Goal: Entertainment & Leisure: Consume media (video, audio)

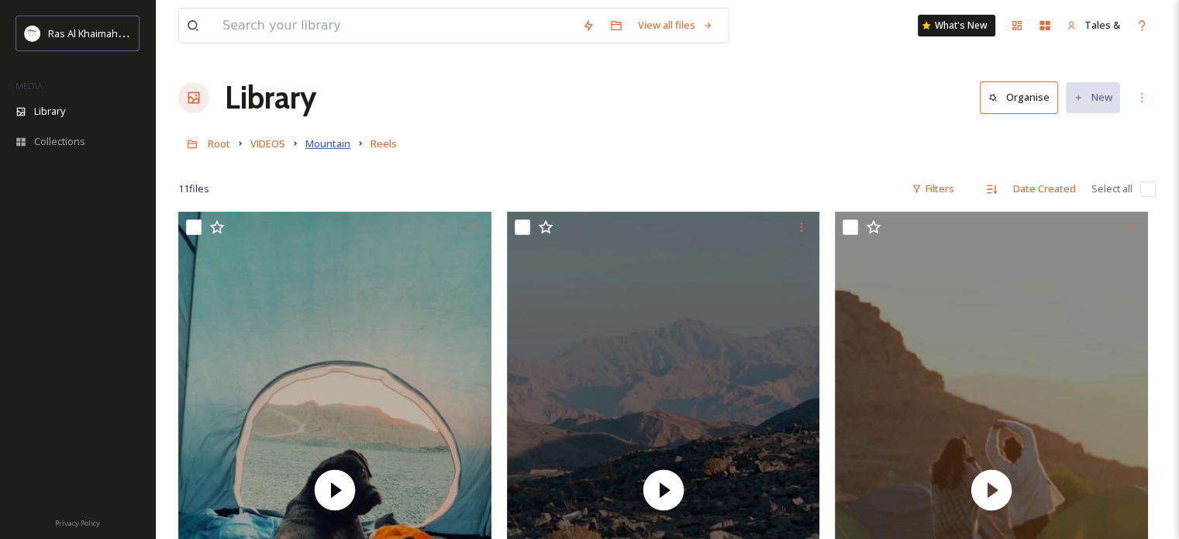
click at [327, 145] on span "Mountain" at bounding box center [327, 143] width 45 height 14
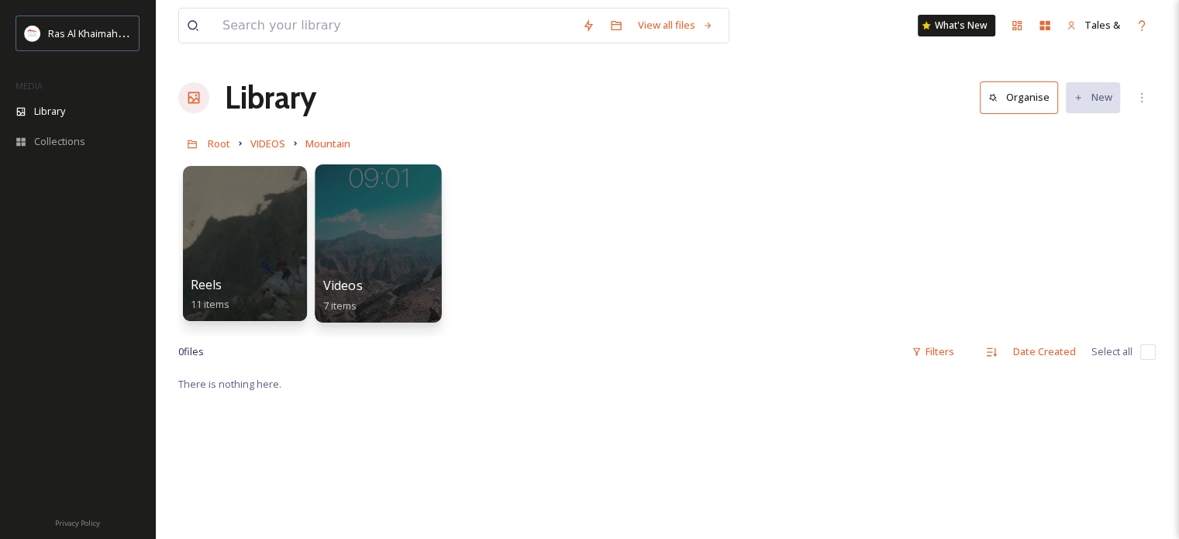
click at [426, 226] on div at bounding box center [378, 243] width 126 height 158
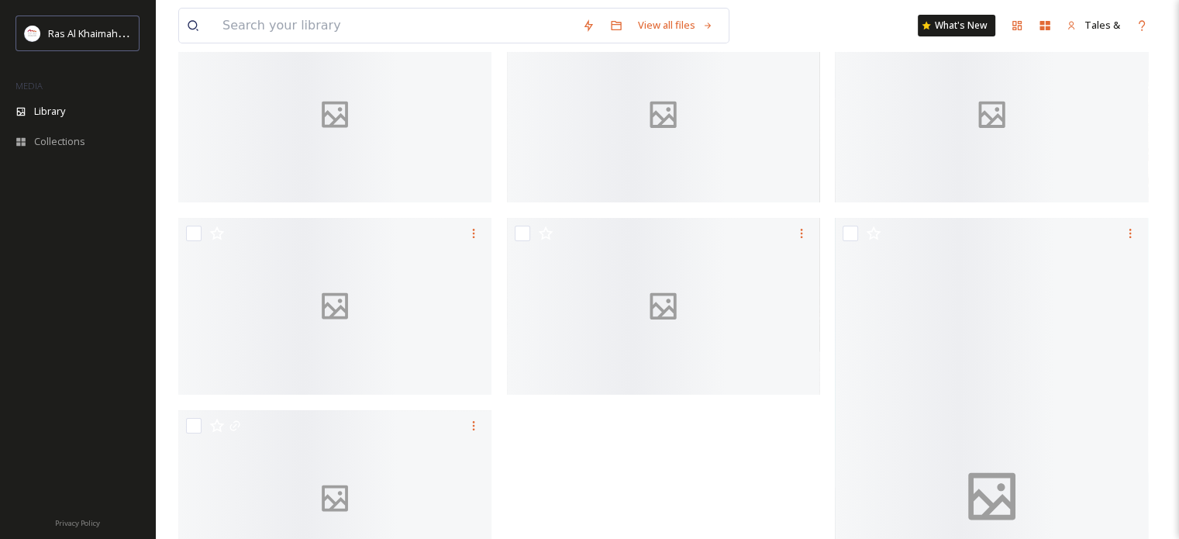
scroll to position [186, 0]
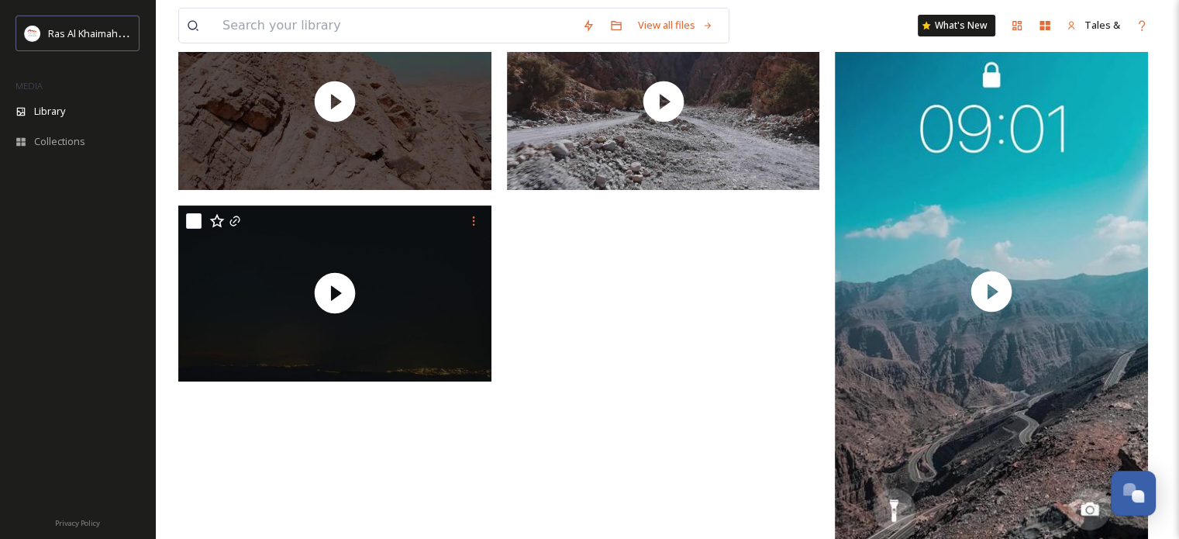
scroll to position [418, 0]
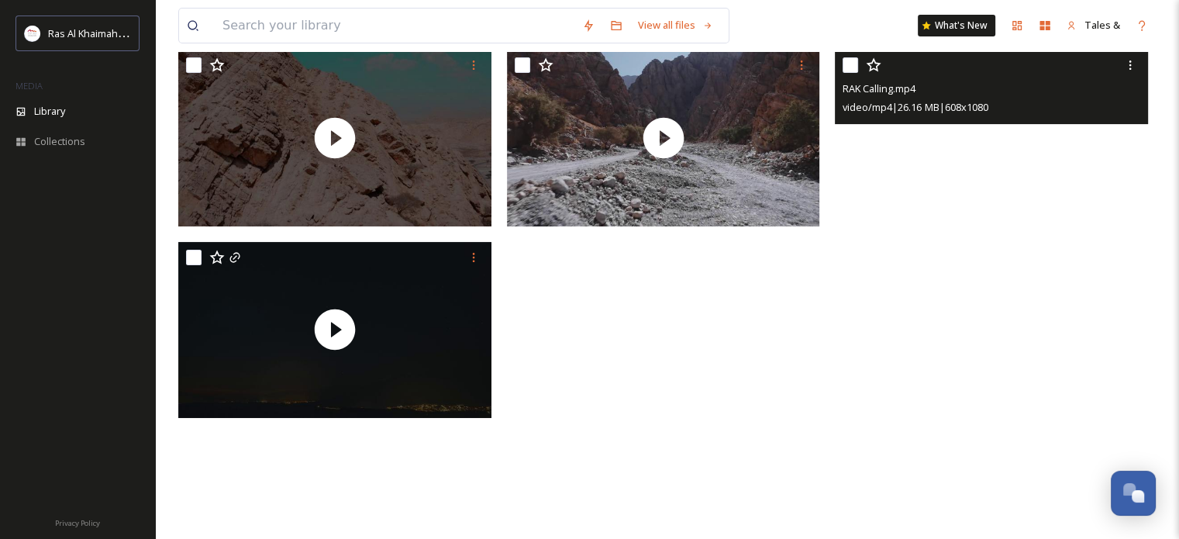
click at [992, 315] on video "RAK Calling.mp4" at bounding box center [991, 328] width 313 height 557
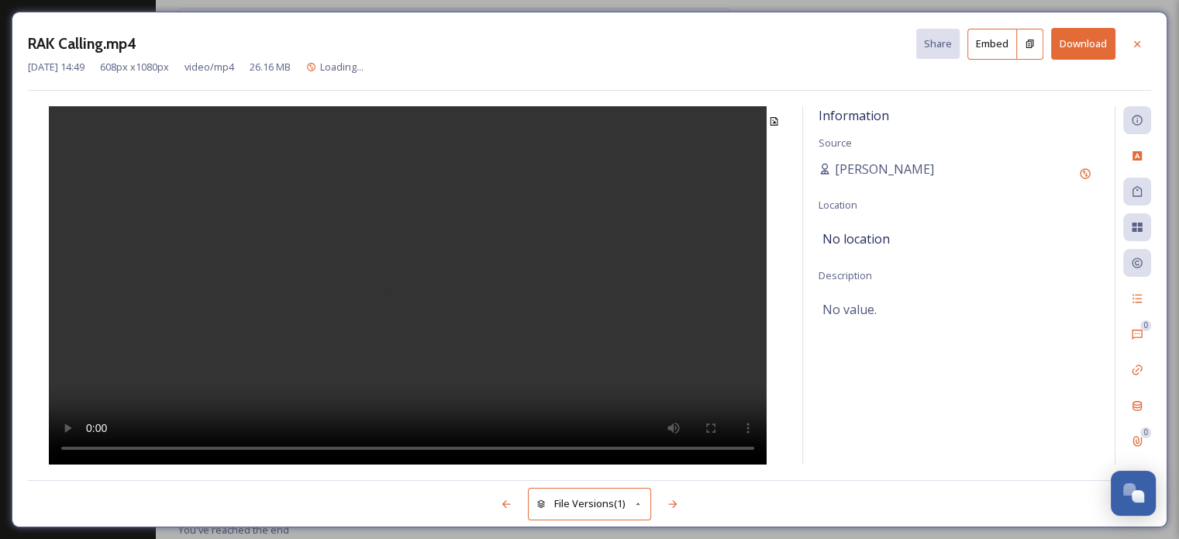
scroll to position [258, 0]
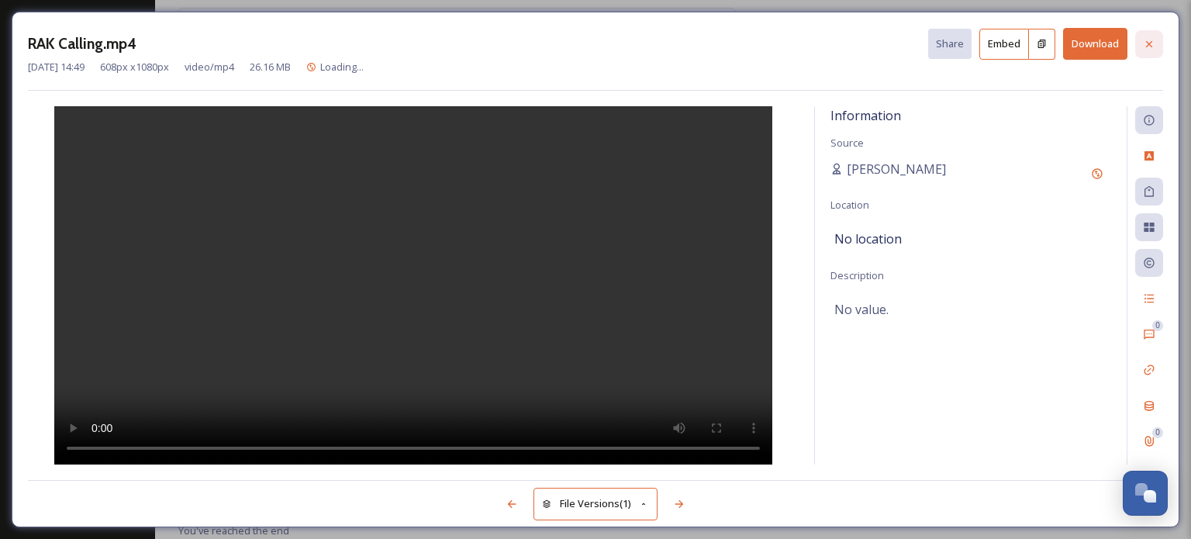
click at [1149, 40] on icon at bounding box center [1149, 44] width 12 height 12
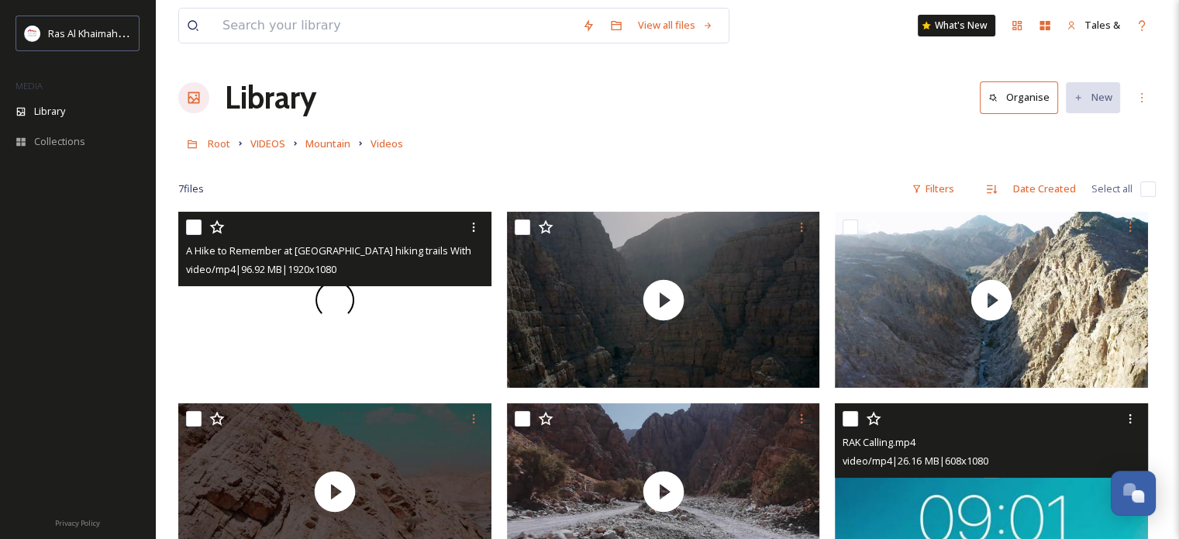
click at [338, 297] on span at bounding box center [335, 300] width 39 height 39
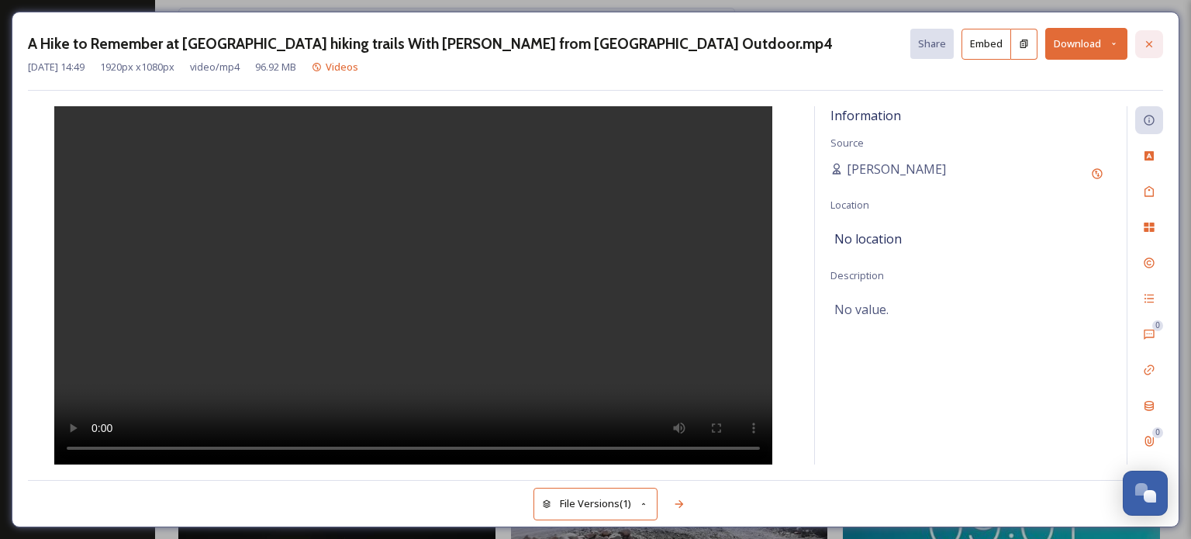
click at [1147, 50] on div at bounding box center [1149, 44] width 28 height 28
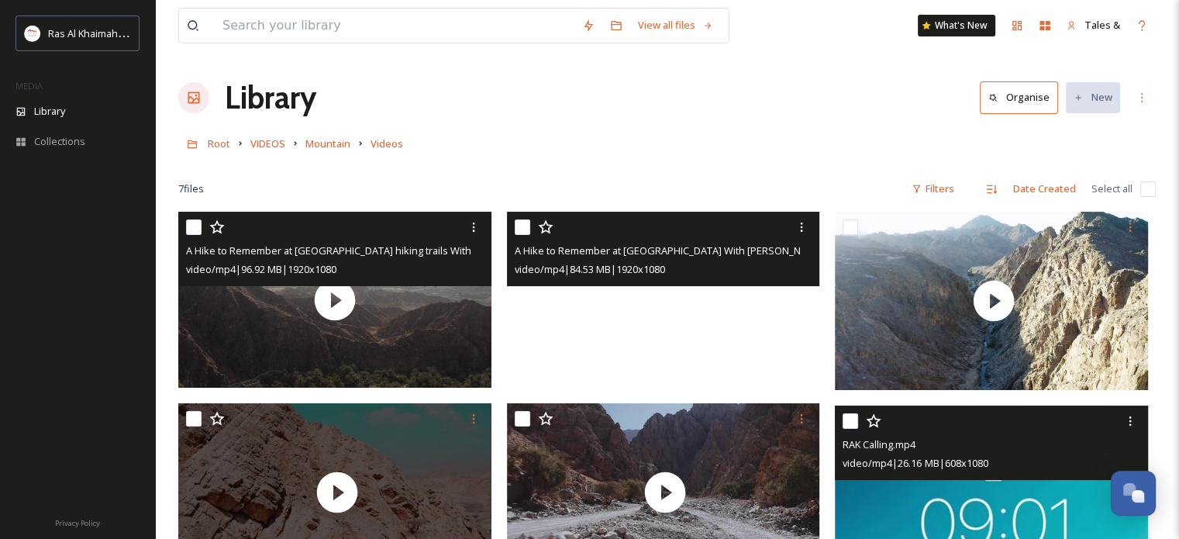
click at [586, 295] on video "A Hike to Remember at Wadi Shahha With Fadi from Adventurati Outdoor.mp4" at bounding box center [663, 300] width 313 height 176
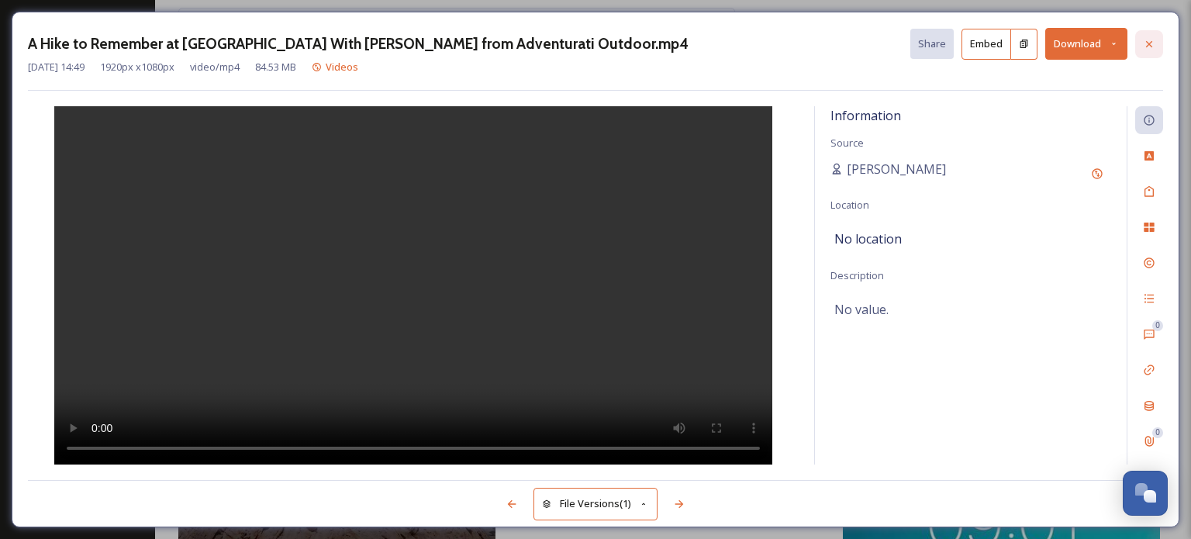
click at [1150, 45] on icon at bounding box center [1149, 44] width 12 height 12
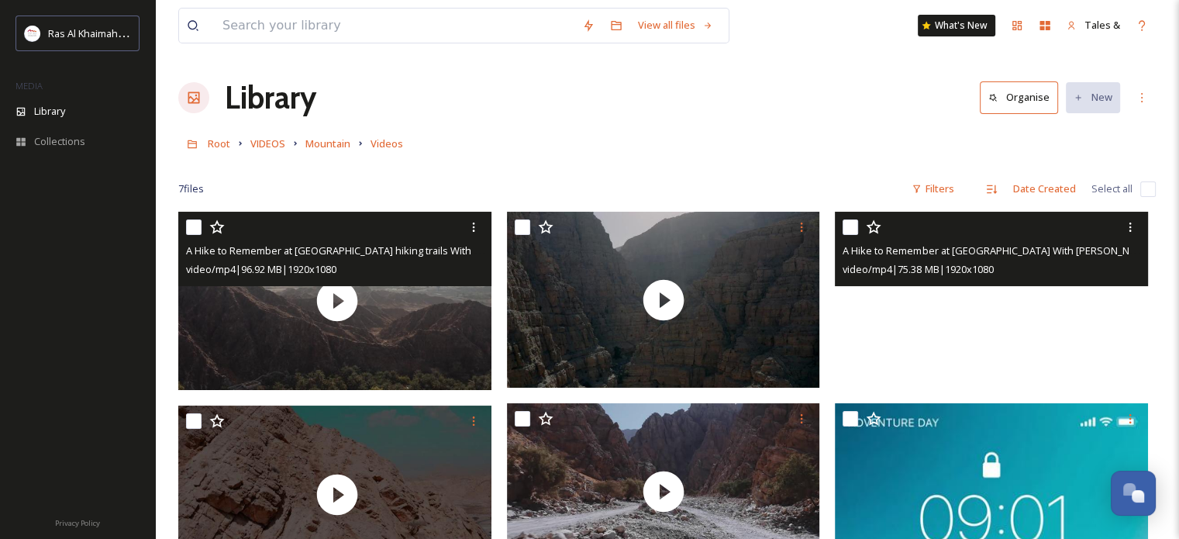
click at [917, 301] on video "A Hike to Remember at Wadi Shawka Water Pools With Hussain from HK9.mp4" at bounding box center [991, 300] width 313 height 176
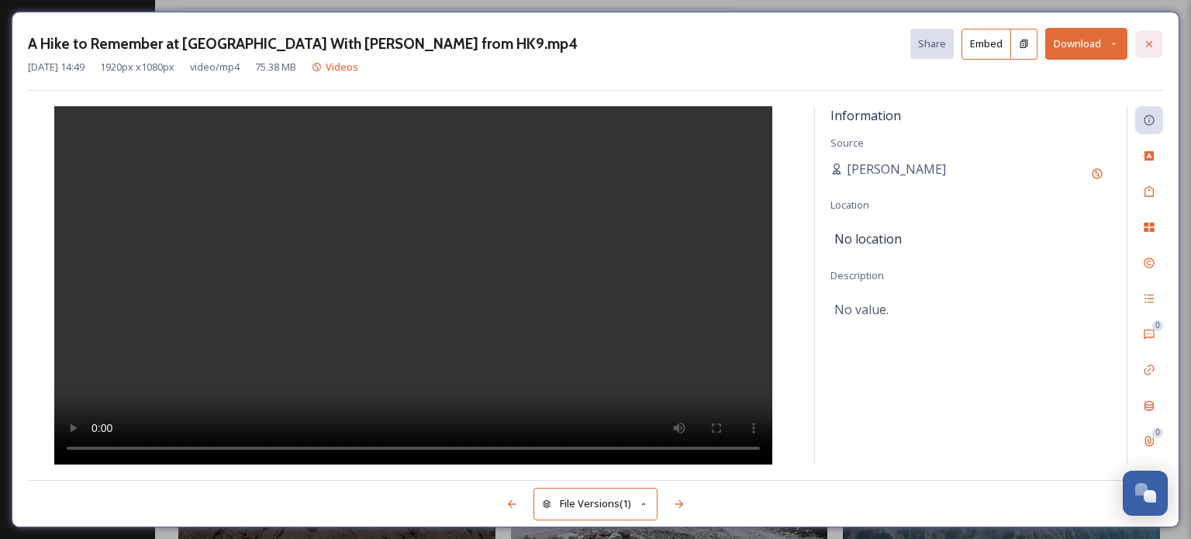
click at [1149, 40] on icon at bounding box center [1149, 44] width 12 height 12
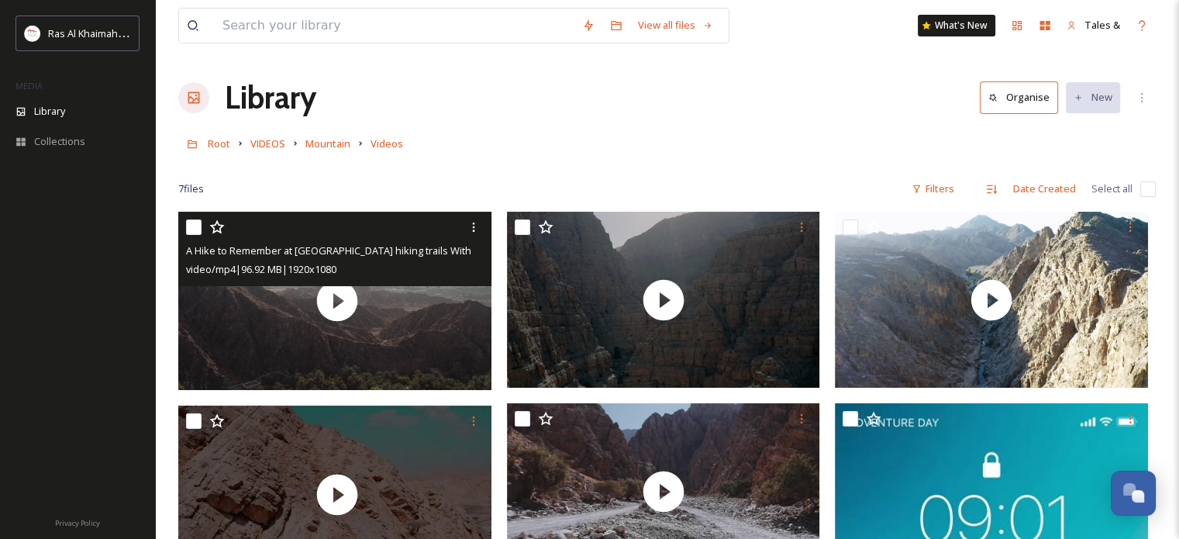
click at [750, 110] on div "Library Organise New" at bounding box center [667, 97] width 978 height 47
click at [814, 133] on div "Root VIDEOS Mountain Videos" at bounding box center [667, 143] width 978 height 29
click at [319, 143] on span "Mountain" at bounding box center [327, 143] width 45 height 14
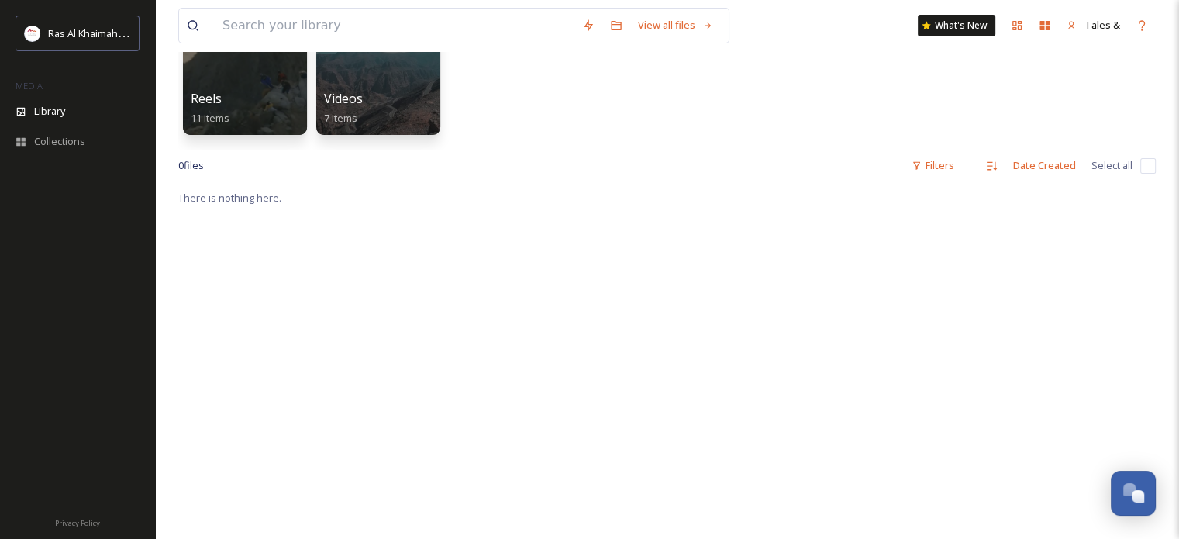
scroll to position [189, 0]
click at [344, 96] on span "Videos" at bounding box center [343, 96] width 40 height 17
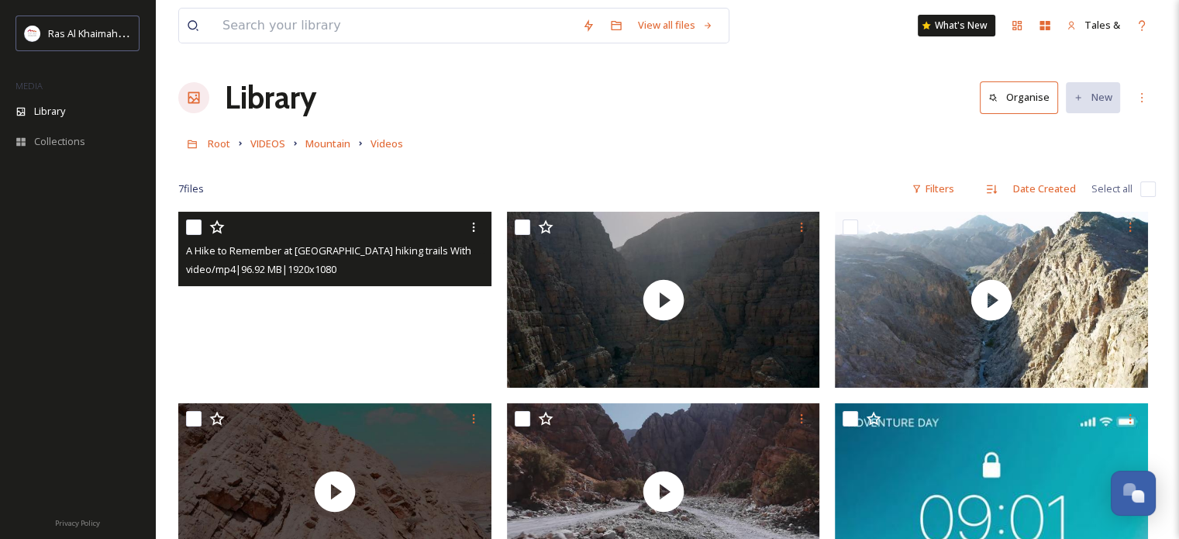
click at [555, 117] on div "Library Organise New" at bounding box center [667, 97] width 978 height 47
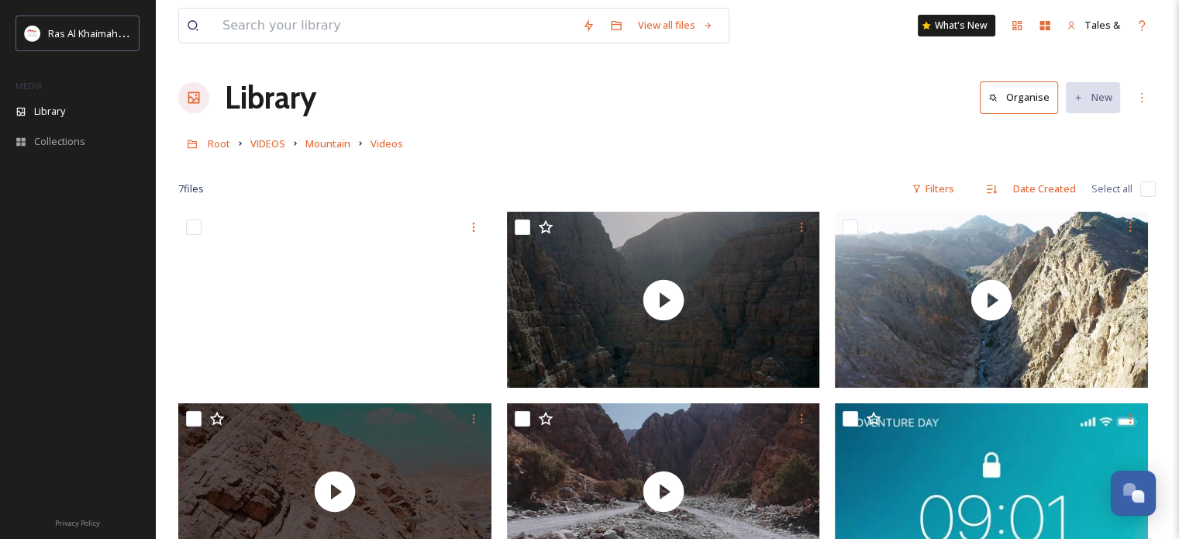
click at [648, 187] on div "7 file s Filters Date Created Select all" at bounding box center [667, 189] width 978 height 30
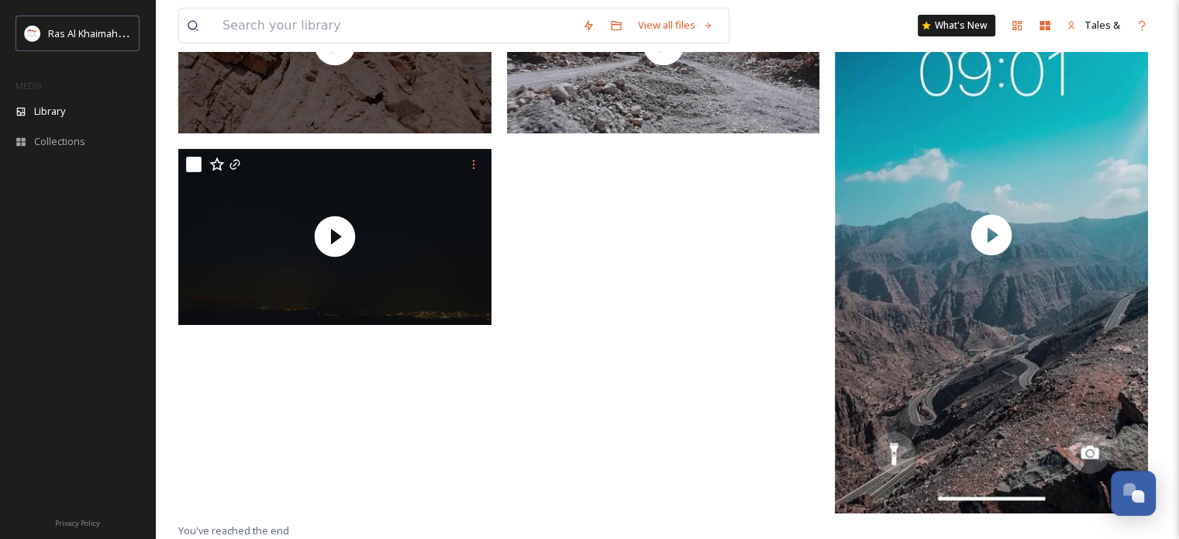
click at [751, 354] on div at bounding box center [667, 143] width 321 height 756
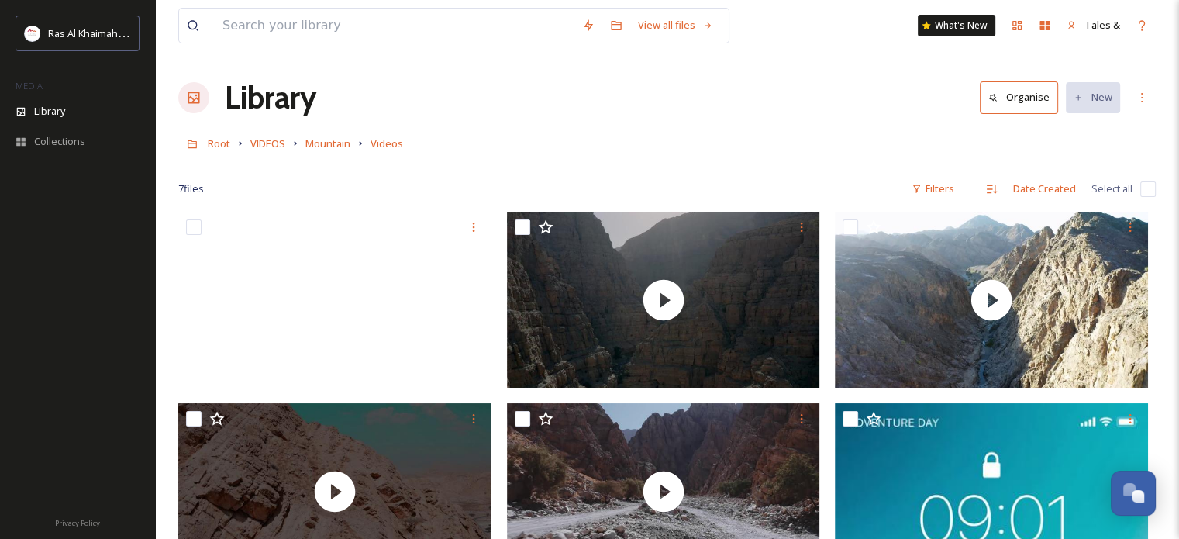
scroll to position [67, 0]
